Goal: Transaction & Acquisition: Download file/media

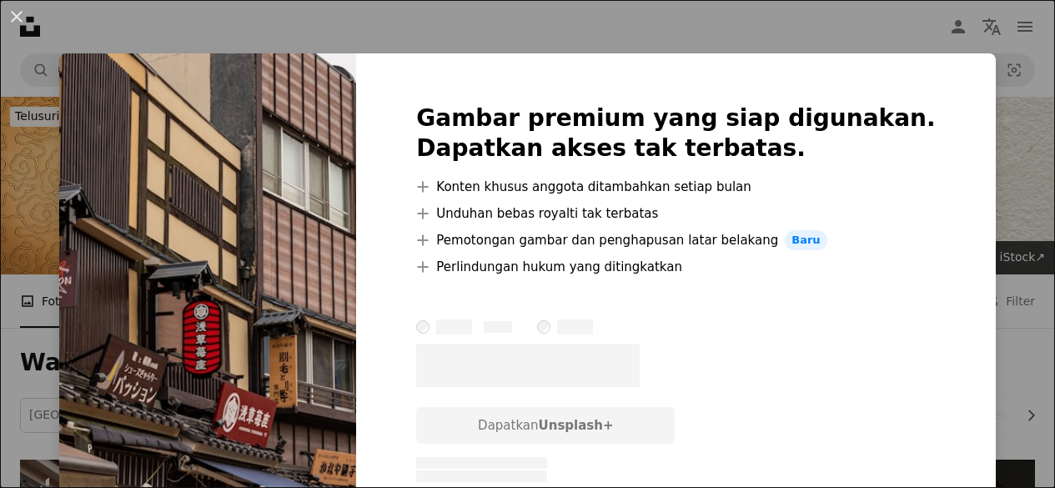
scroll to position [417, 0]
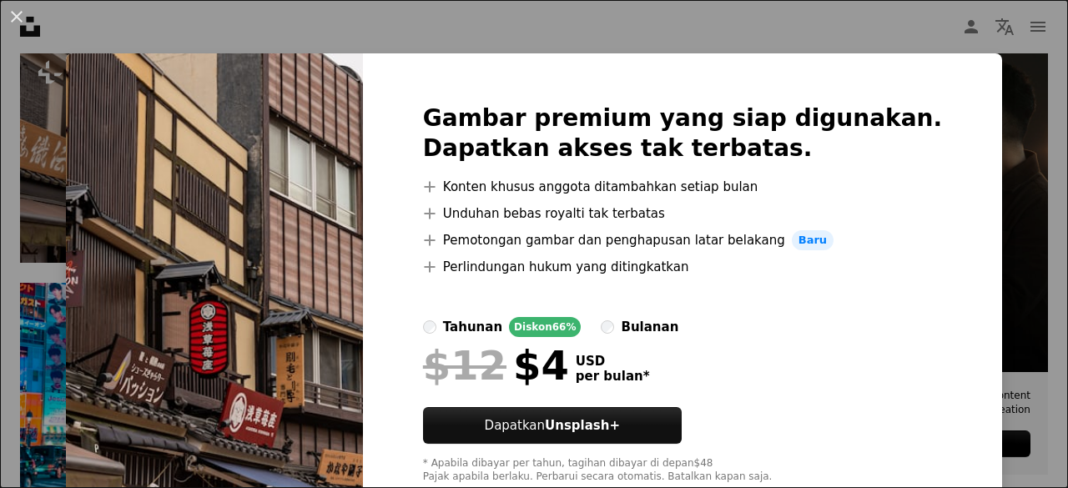
drag, startPoint x: 986, startPoint y: 86, endPoint x: 399, endPoint y: 91, distance: 587.2
click at [985, 86] on div "An X shape Gambar premium yang siap digunakan. Dapatkan akses tak terbatas. A p…" at bounding box center [534, 244] width 1068 height 488
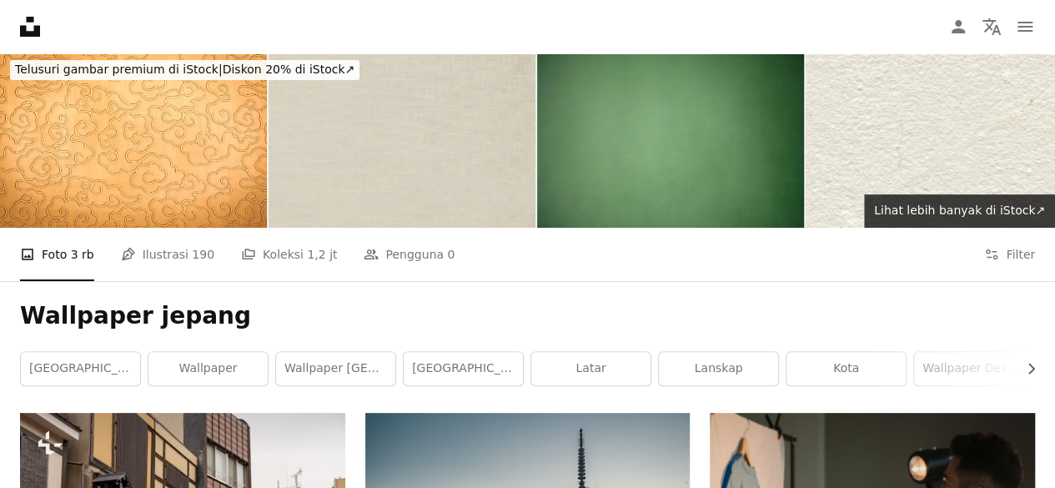
scroll to position [0, 0]
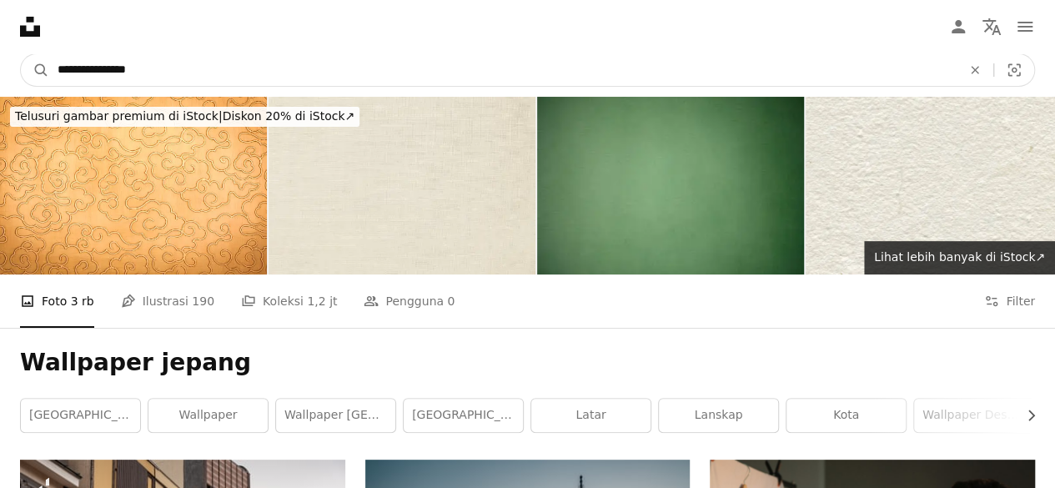
drag, startPoint x: 215, startPoint y: 66, endPoint x: 0, endPoint y: 64, distance: 215.2
click at [0, 64] on nav "**********" at bounding box center [527, 69] width 1055 height 53
type input "******"
click at [21, 54] on button "A magnifying glass" at bounding box center [35, 70] width 28 height 32
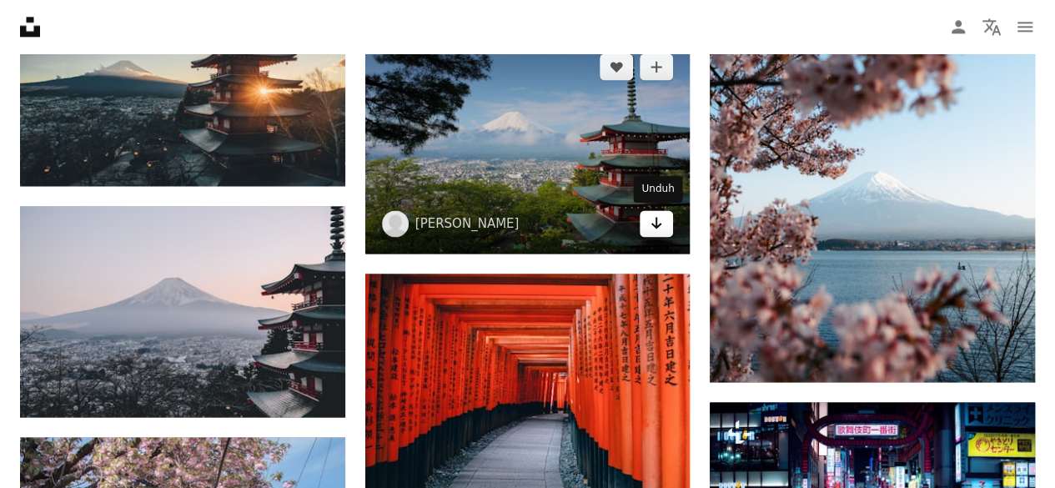
scroll to position [1084, 0]
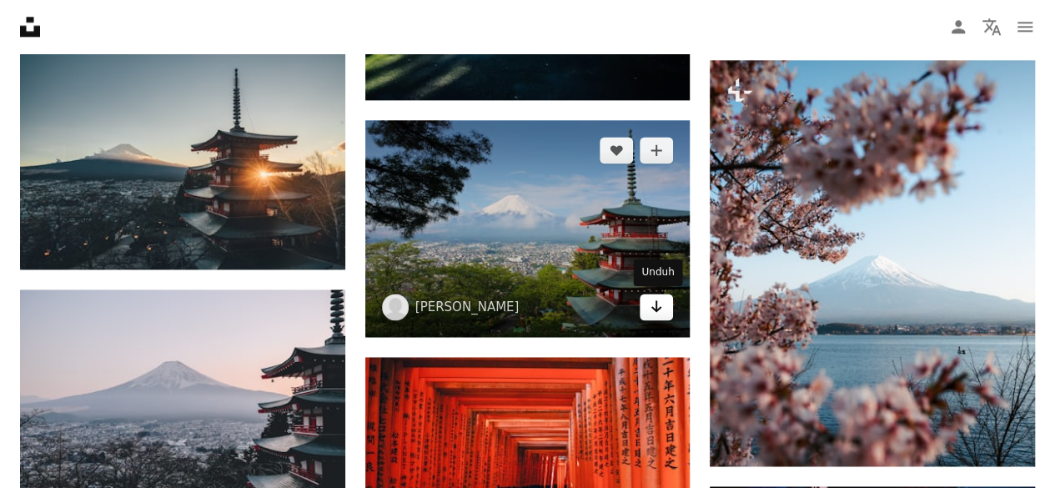
click at [659, 309] on icon "Arrow pointing down" at bounding box center [656, 306] width 13 height 20
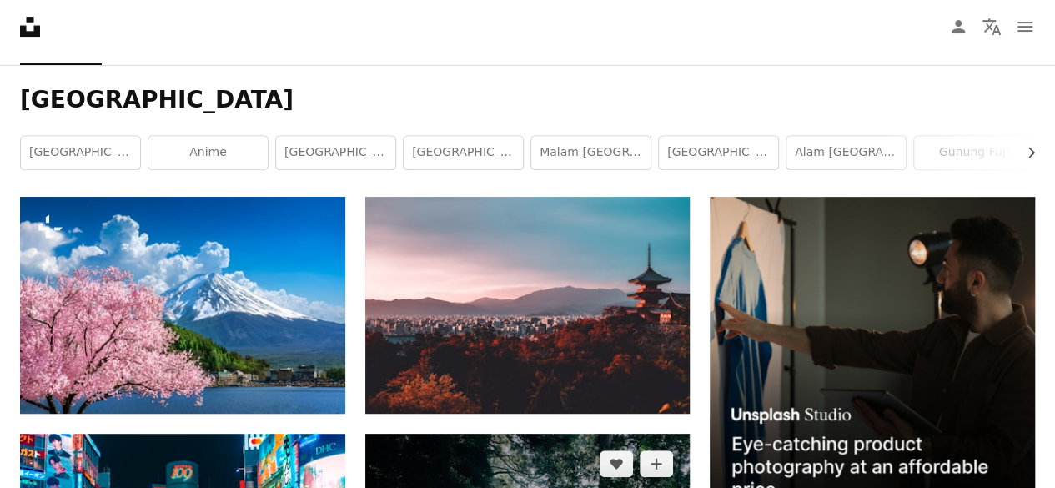
scroll to position [250, 0]
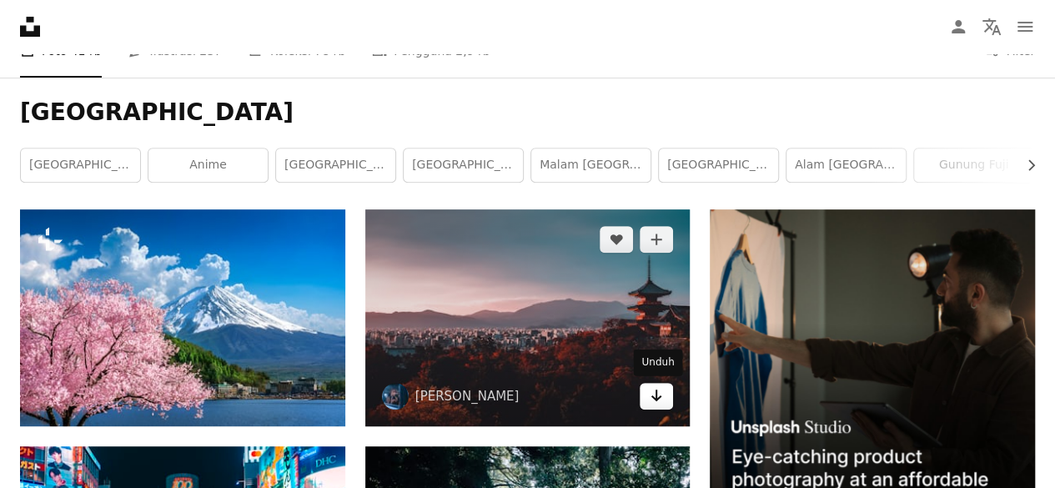
click at [654, 391] on icon "Arrow pointing down" at bounding box center [656, 395] width 13 height 20
